Goal: Complete application form: Complete application form

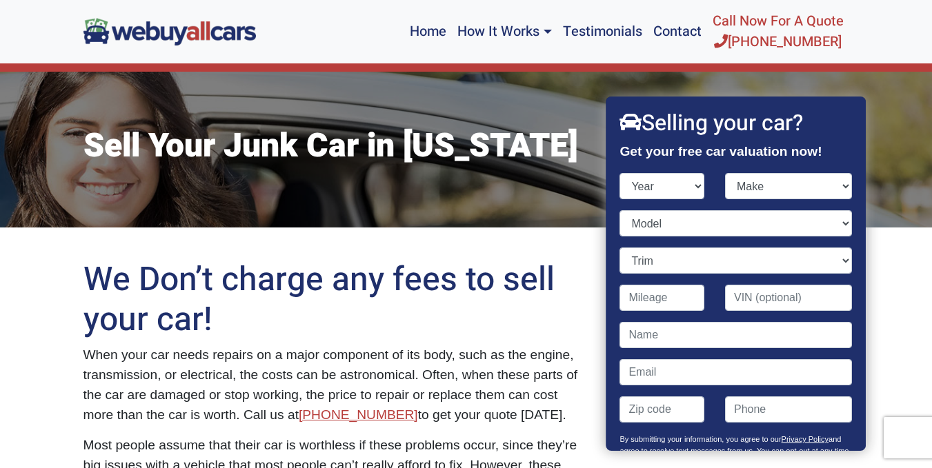
select select "2012"
click at [620, 173] on select "Year [DATE] 2025 2024 2023 2022 2021 2020 2019 2018 2017 2016 2015 2014 2013 20…" at bounding box center [662, 186] width 85 height 26
click at [800, 185] on select "Make Acura Aston [PERSON_NAME] Audi Bentley BMW Buick Cadillac Chevrolet Chrysl…" at bounding box center [788, 186] width 127 height 26
select select "Toyota"
click at [725, 173] on select "Make Acura Aston [PERSON_NAME] Audi Bentley BMW Buick Cadillac Chevrolet Chrysl…" at bounding box center [788, 186] width 127 height 26
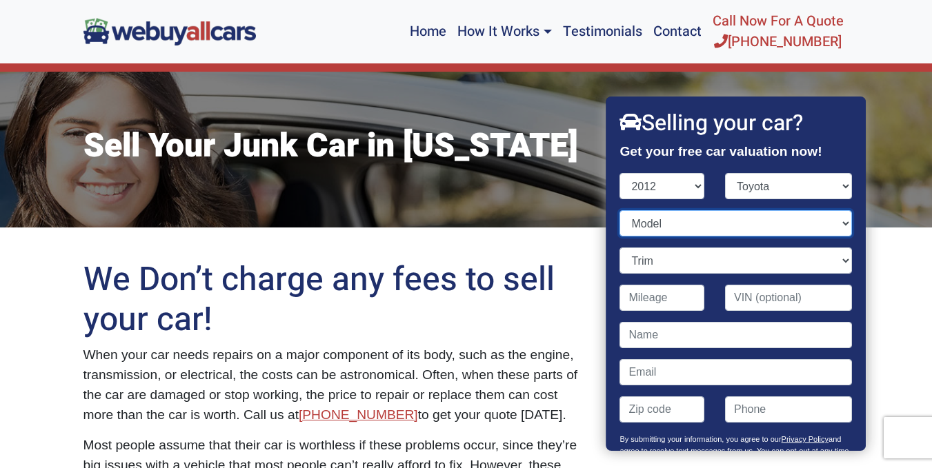
click at [700, 227] on select "Model" at bounding box center [736, 223] width 232 height 26
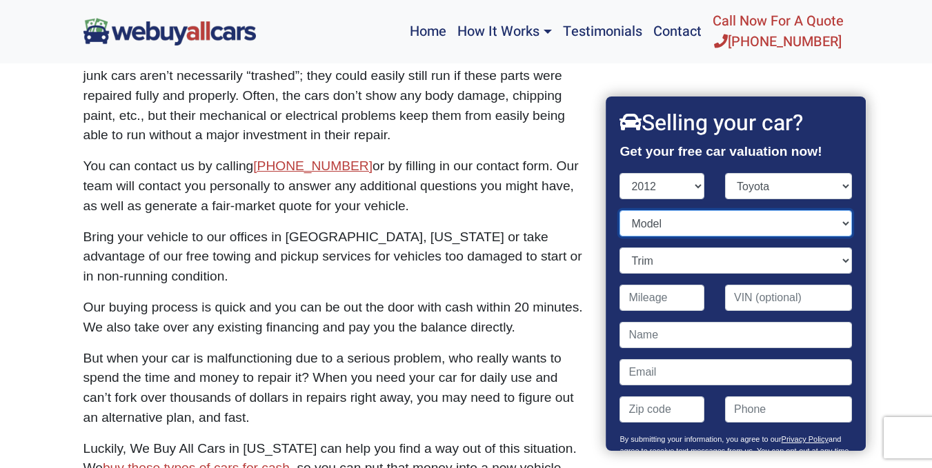
click at [832, 227] on select "Model 4Runner Avalon Camry Camry Hybrid Corolla FJ Cruiser Highlander Highlande…" at bounding box center [736, 223] width 232 height 26
select select "Corolla"
click at [620, 210] on select "Model 4Runner Avalon Camry Camry Hybrid Corolla FJ Cruiser Highlander Highlande…" at bounding box center [736, 223] width 232 height 26
click at [804, 261] on select "Trim L 4dr Sedan (1.8L 4cyl) LE 4dr Sedan (1.8L 4cyl) S 4dr Sedan (1.8L 4cyl)" at bounding box center [736, 261] width 232 height 26
select select "LE 4dr Sedan (1.8L 4cyl)"
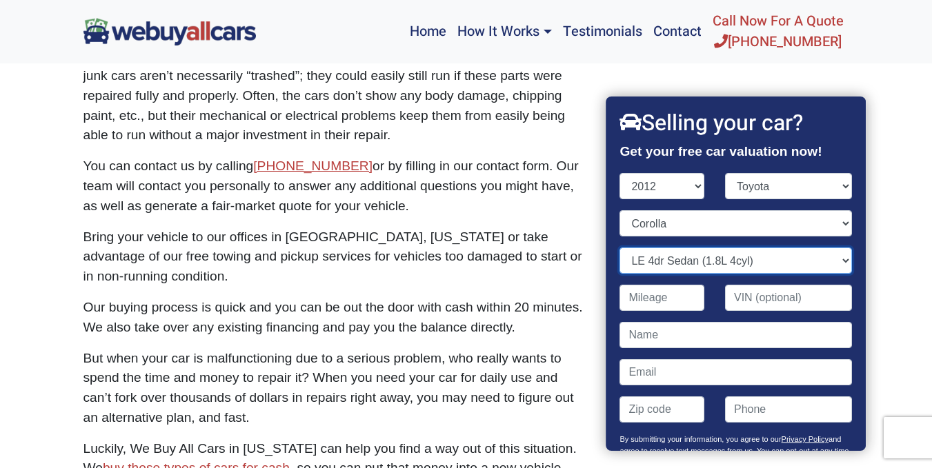
click at [620, 248] on select "Trim L 4dr Sedan (1.8L 4cyl) LE 4dr Sedan (1.8L 4cyl) S 4dr Sedan (1.8L 4cyl)" at bounding box center [736, 261] width 232 height 26
click at [689, 299] on input "Contact form" at bounding box center [662, 298] width 85 height 26
type input "130,100"
click at [675, 339] on input "Contact form" at bounding box center [736, 335] width 232 height 26
